Goal: Find specific page/section: Find specific page/section

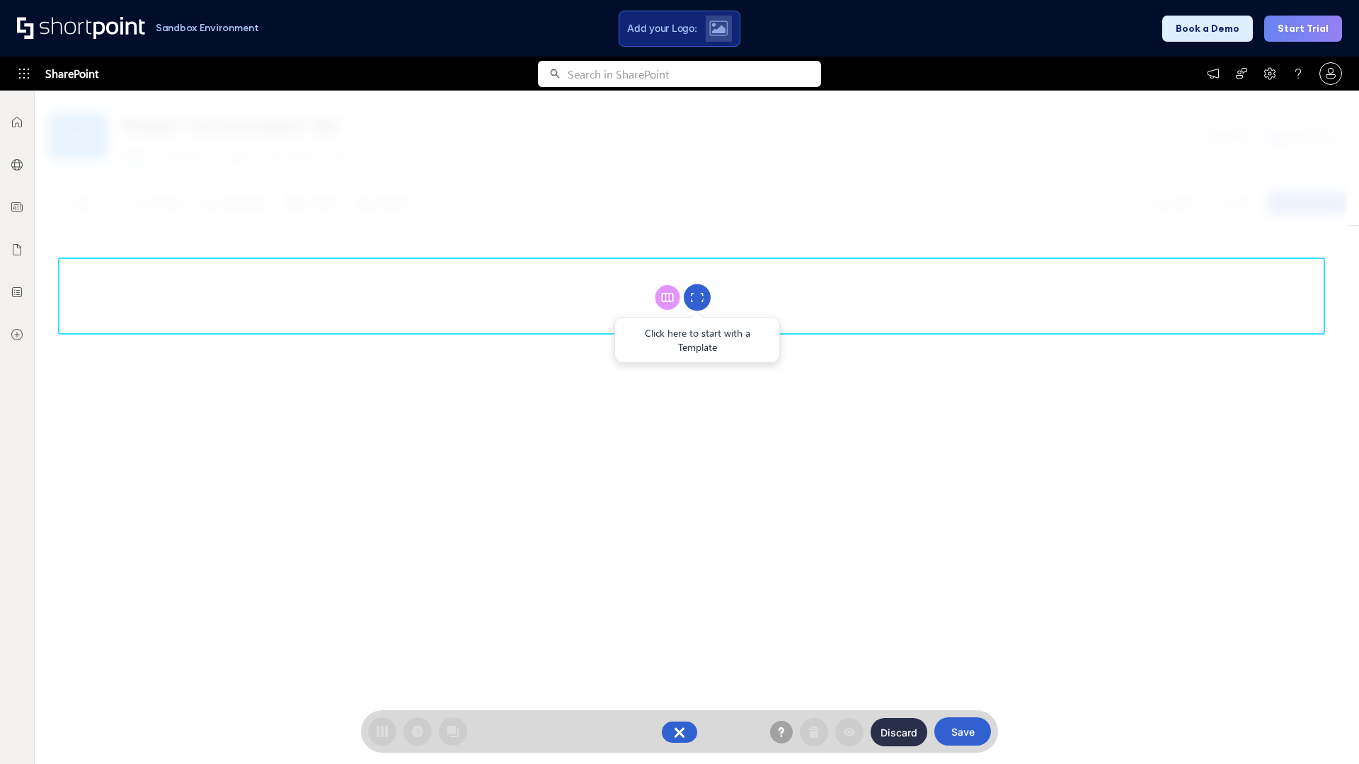
click at [697, 297] on circle at bounding box center [697, 297] width 27 height 27
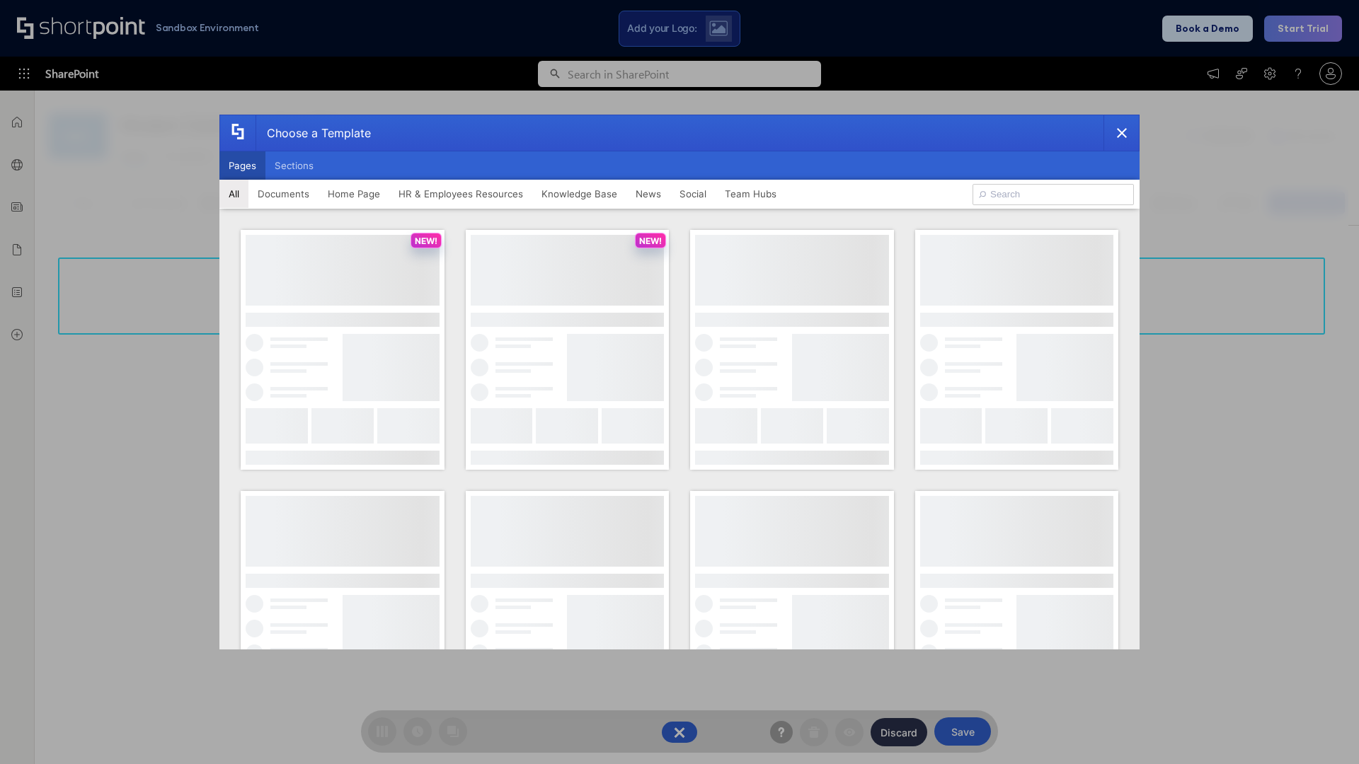
click at [242, 166] on button "Pages" at bounding box center [242, 165] width 46 height 28
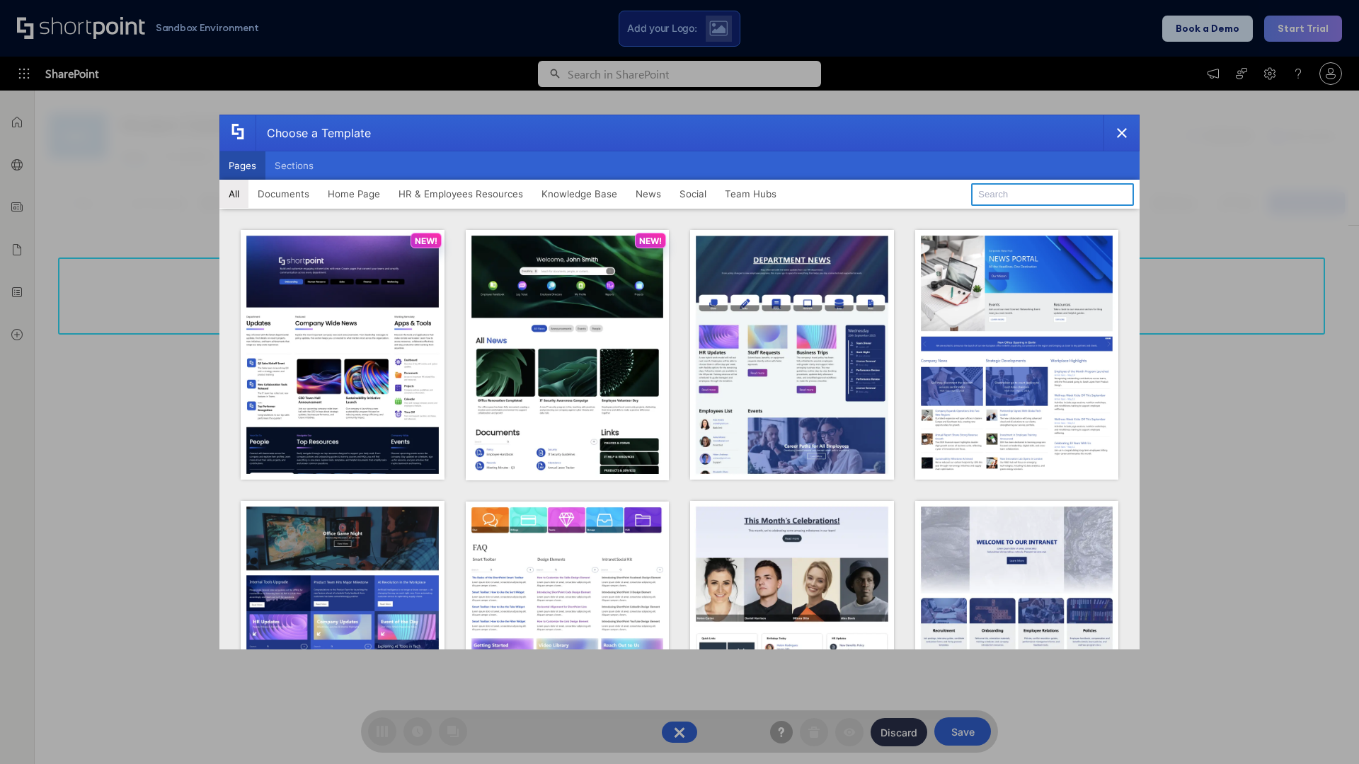
type input "Intranet Layout 2"
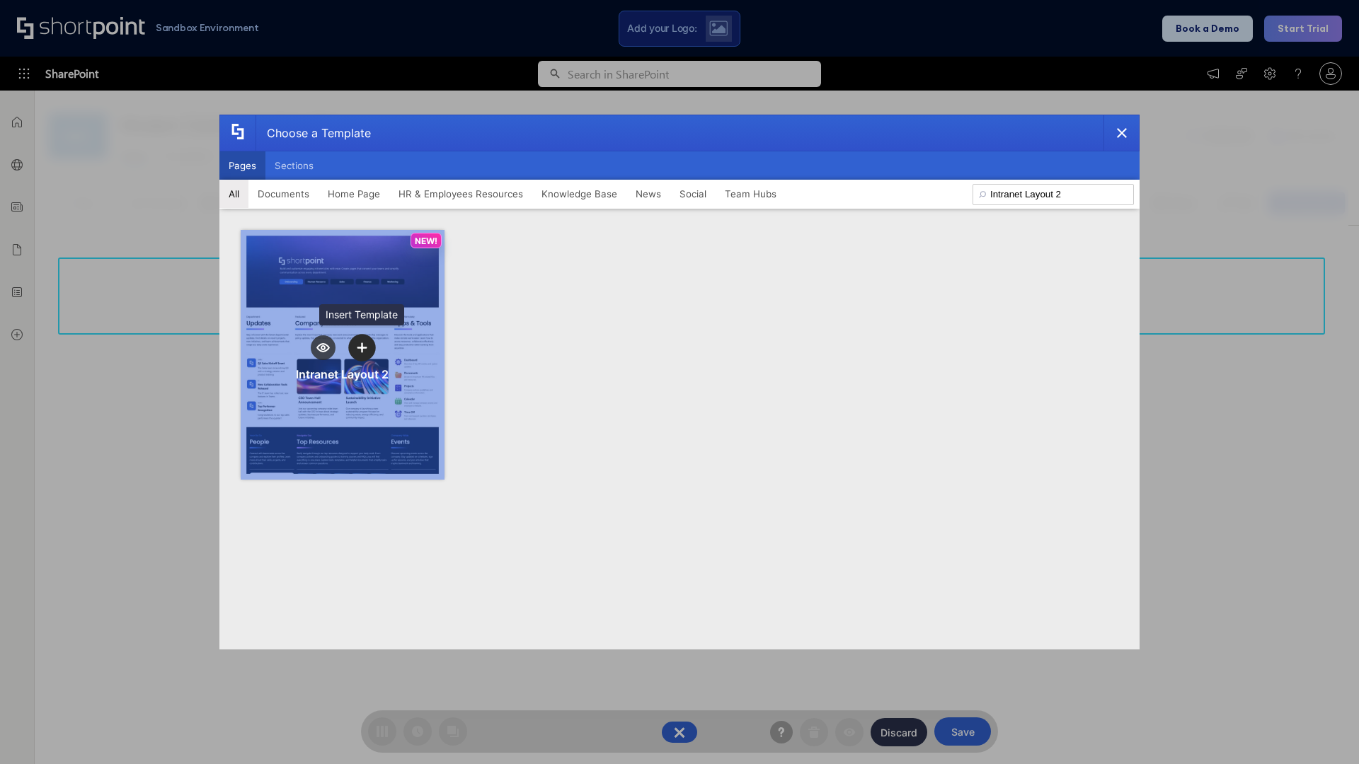
click at [362, 347] on icon "template selector" at bounding box center [362, 348] width 10 height 10
